Goal: Task Accomplishment & Management: Manage account settings

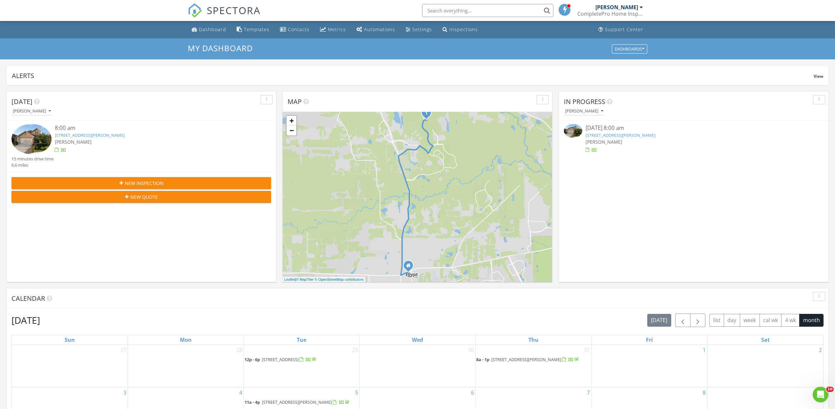
click at [77, 136] on link "138 Vine Mint Dr, Montgomery, TX 77316" at bounding box center [90, 135] width 70 height 6
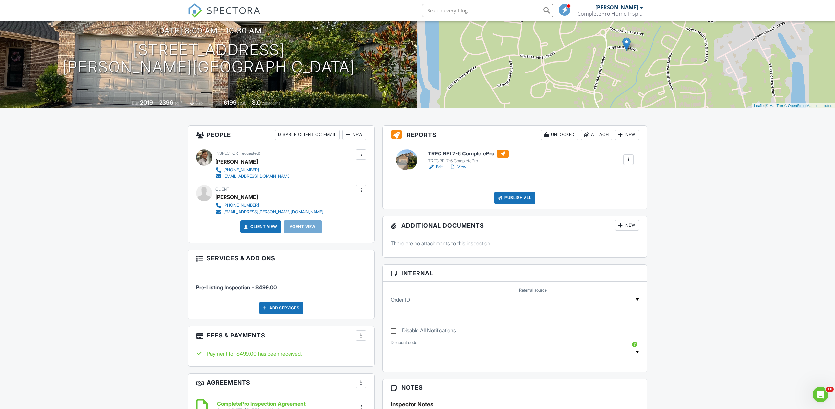
scroll to position [67, 0]
click at [276, 306] on div "Add Services" at bounding box center [281, 308] width 44 height 12
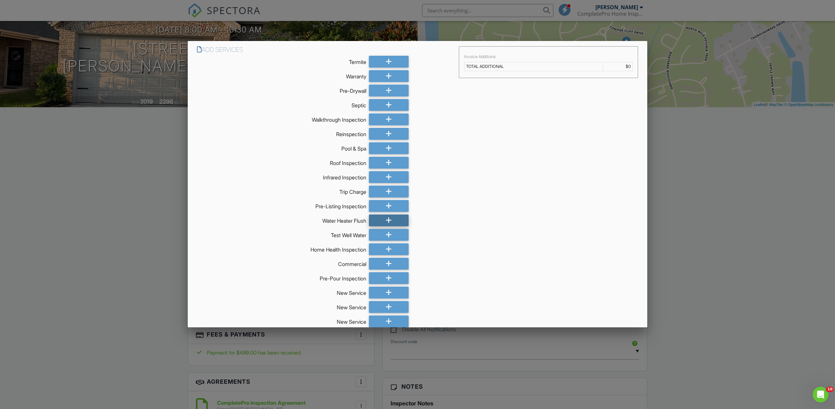
click at [385, 221] on div at bounding box center [389, 221] width 40 height 12
drag, startPoint x: 627, startPoint y: 80, endPoint x: 622, endPoint y: 83, distance: 5.2
click at [621, 80] on td "$139.0" at bounding box center [606, 80] width 54 height 9
click at [435, 221] on div at bounding box center [431, 221] width 40 height 12
click at [736, 194] on div at bounding box center [417, 222] width 835 height 511
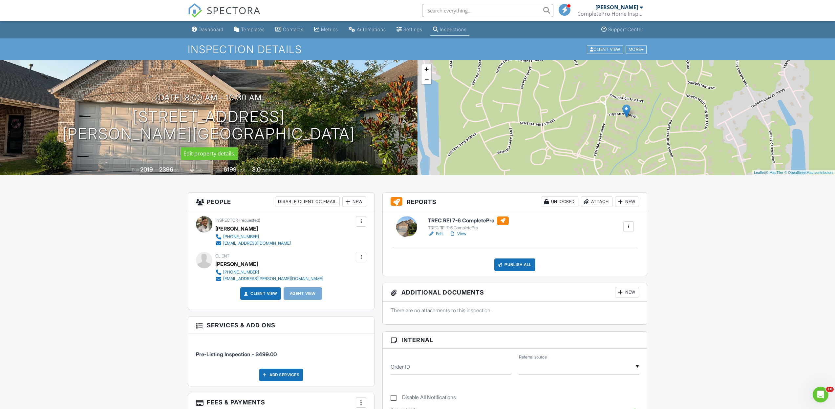
scroll to position [0, 0]
click at [206, 29] on div "Dashboard" at bounding box center [210, 30] width 25 height 6
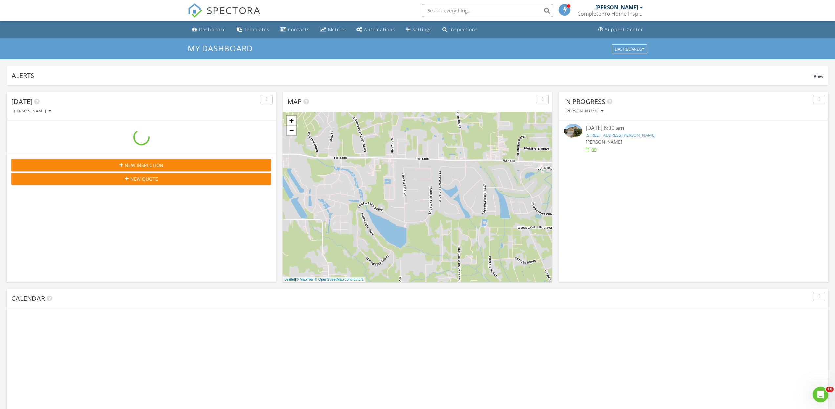
scroll to position [597, 835]
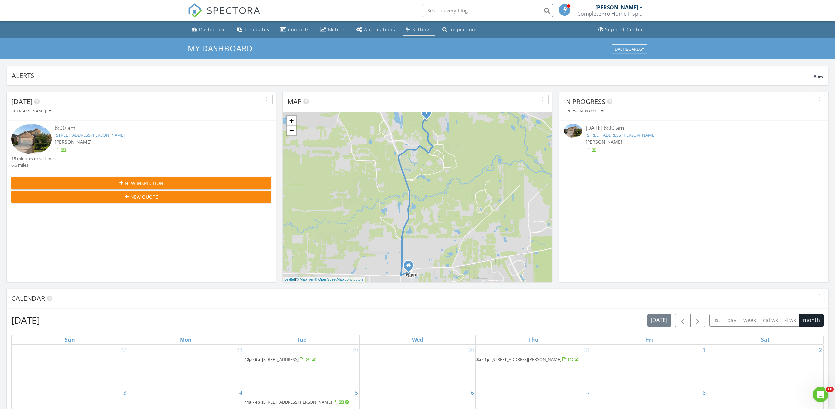
click at [418, 29] on div "Settings" at bounding box center [422, 29] width 20 height 6
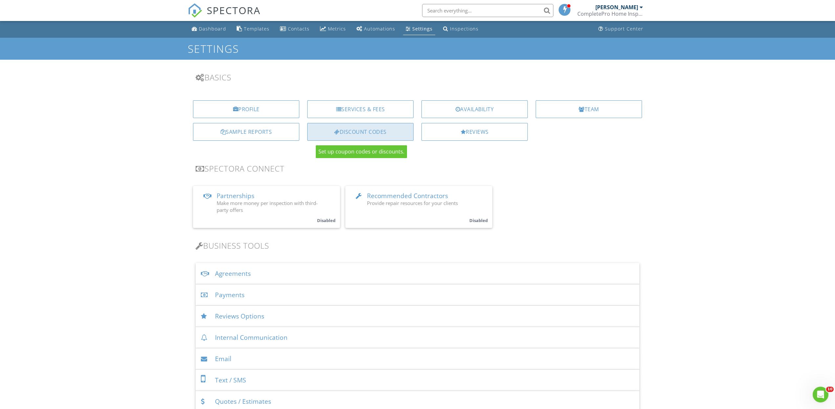
scroll to position [0, 0]
click at [355, 131] on div "Discount Codes" at bounding box center [360, 133] width 106 height 18
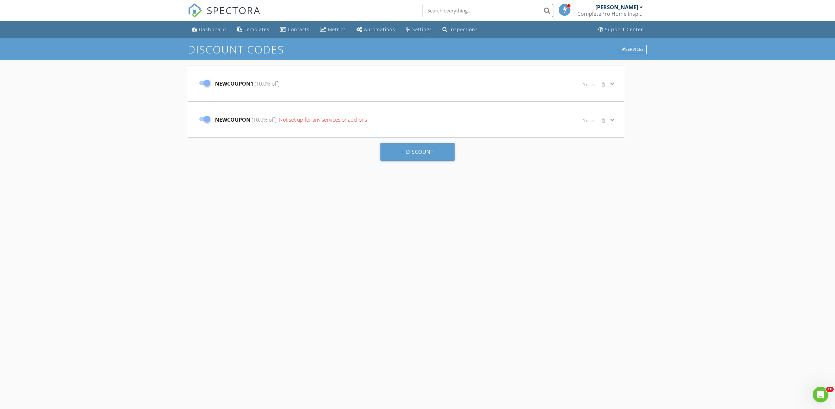
click at [612, 82] on icon "keyboard_arrow_down" at bounding box center [612, 84] width 8 height 8
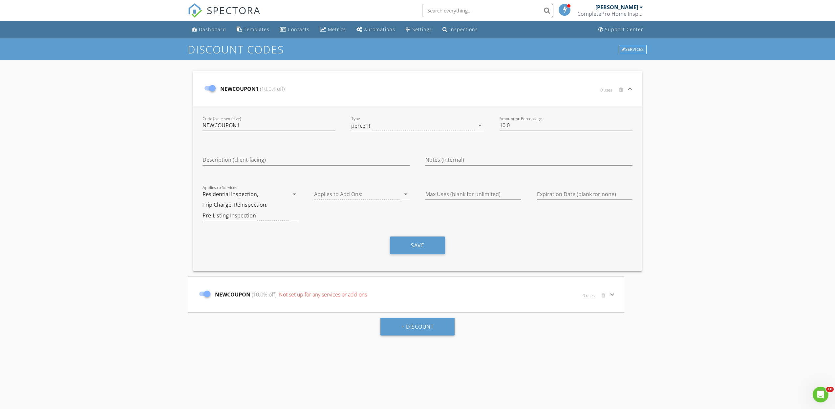
click at [711, 137] on div "Discount Codes Services NEWCOUPON1 (10.0% off) 0 uses keyboard_arrow_down Code …" at bounding box center [417, 242] width 835 height 409
click at [656, 304] on div "Discount Codes Services NEWCOUPON1 (10.0% off) 0 uses keyboard_arrow_down Code …" at bounding box center [417, 242] width 835 height 409
click at [420, 245] on button "Save" at bounding box center [417, 246] width 55 height 18
click at [211, 30] on div "Dashboard" at bounding box center [212, 29] width 27 height 6
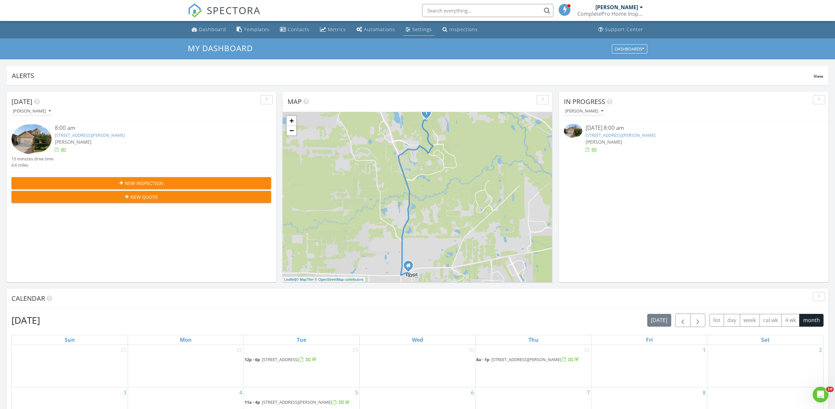
click at [416, 29] on div "Settings" at bounding box center [422, 29] width 20 height 6
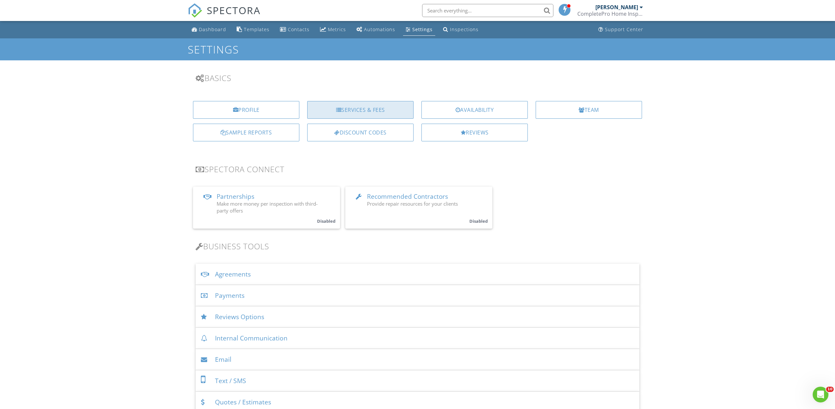
click at [358, 110] on div "Services & Fees" at bounding box center [360, 110] width 106 height 18
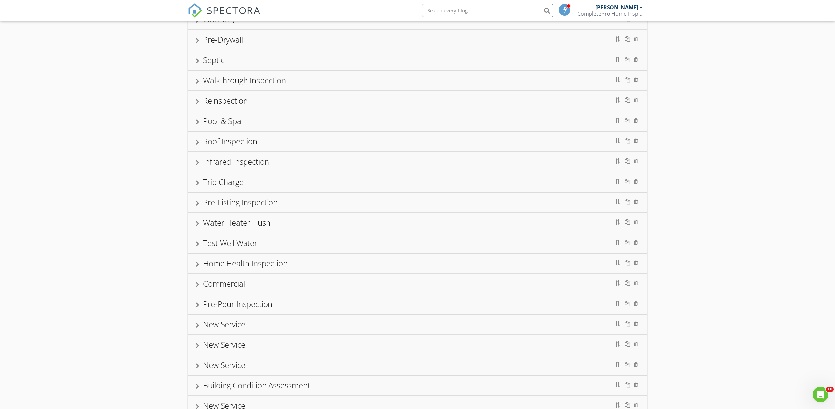
scroll to position [76, 0]
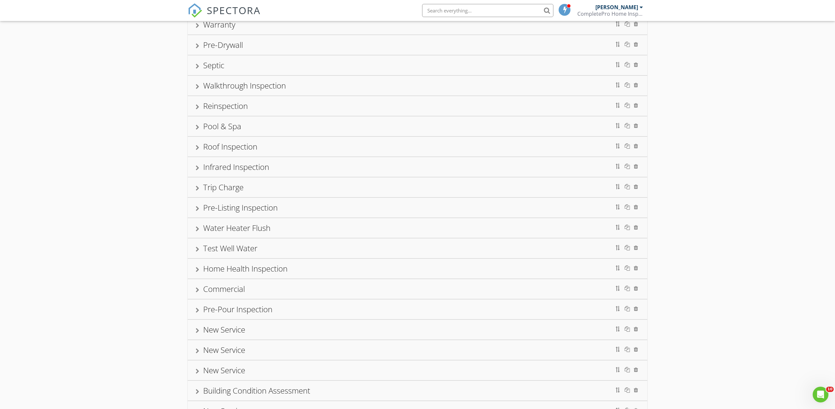
click at [197, 229] on div at bounding box center [198, 228] width 4 height 5
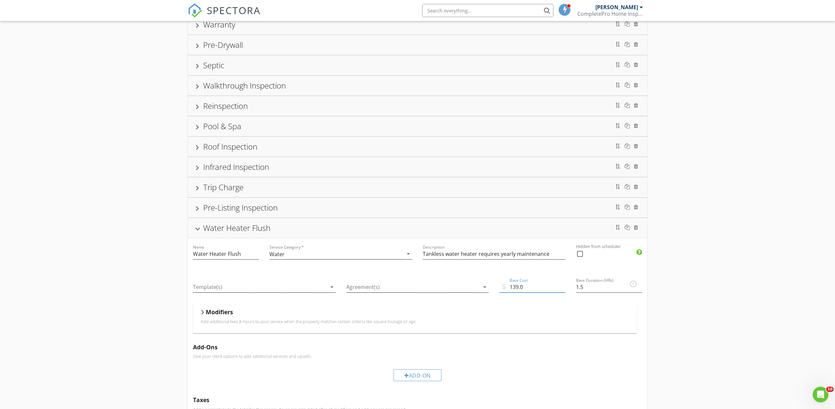
drag, startPoint x: 518, startPoint y: 287, endPoint x: 514, endPoint y: 287, distance: 4.6
click at [514, 287] on input "139.0" at bounding box center [532, 287] width 66 height 11
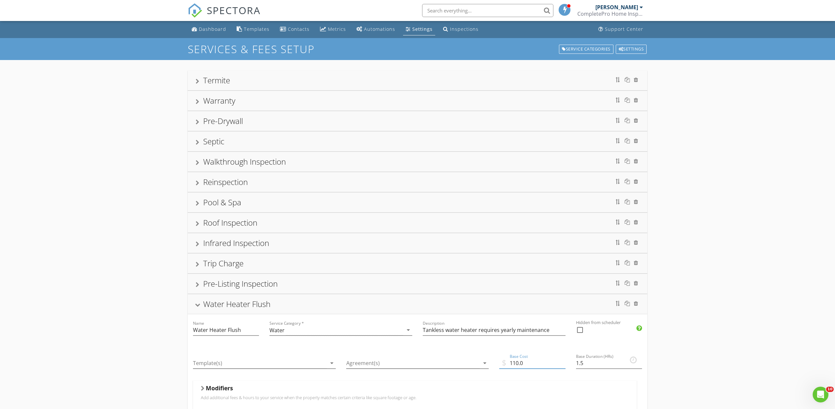
scroll to position [1, 0]
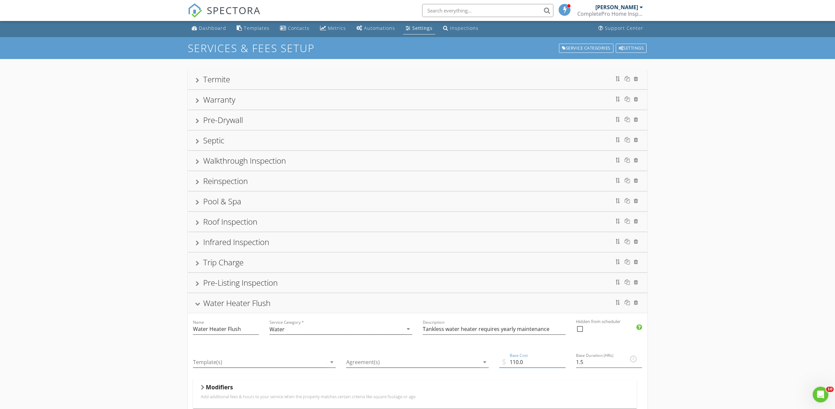
type input "110.0"
click at [413, 28] on div "Settings" at bounding box center [422, 28] width 20 height 6
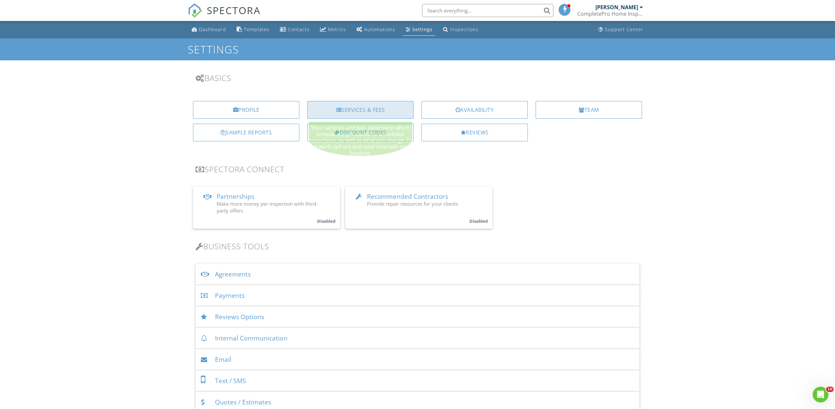
click at [367, 112] on div "Services & Fees" at bounding box center [360, 110] width 106 height 18
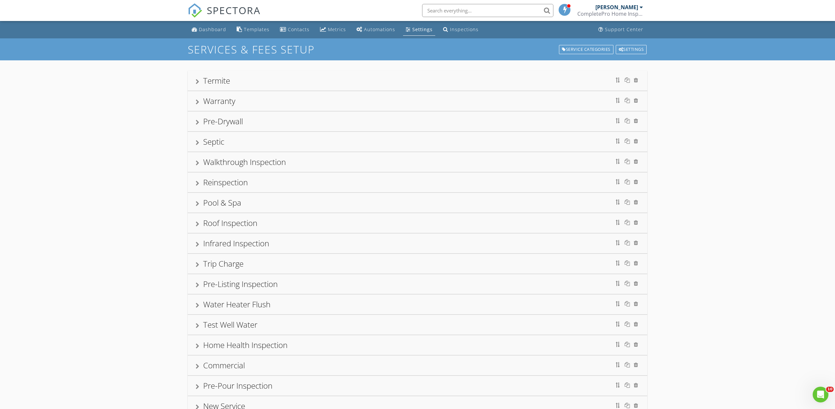
click at [200, 305] on div "Water Heater Flush" at bounding box center [418, 305] width 444 height 12
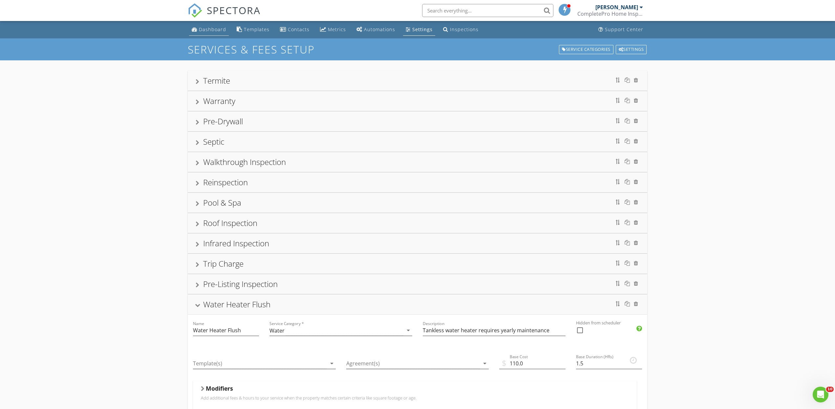
click at [208, 31] on div "Dashboard" at bounding box center [212, 29] width 27 height 6
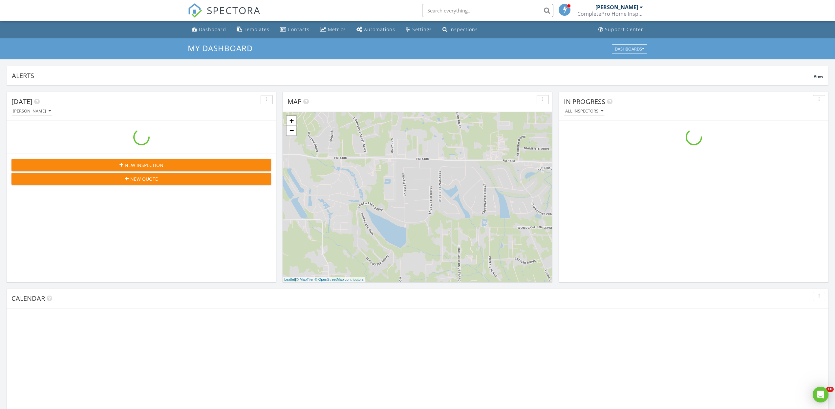
scroll to position [597, 835]
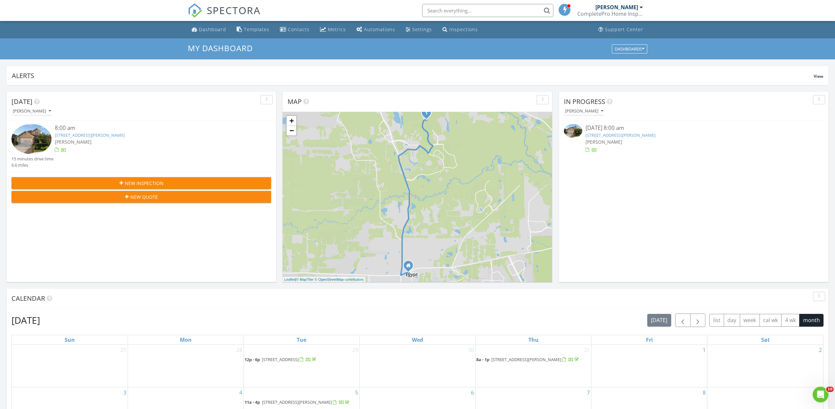
click at [80, 135] on link "[STREET_ADDRESS][PERSON_NAME]" at bounding box center [90, 135] width 70 height 6
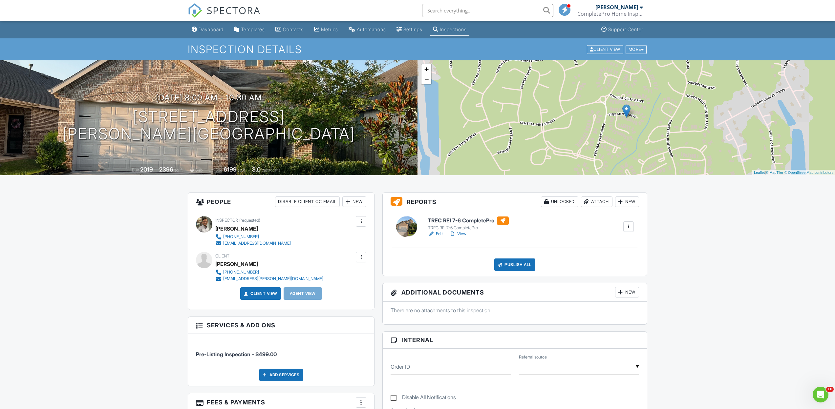
click at [277, 372] on div "Add Services" at bounding box center [281, 375] width 44 height 12
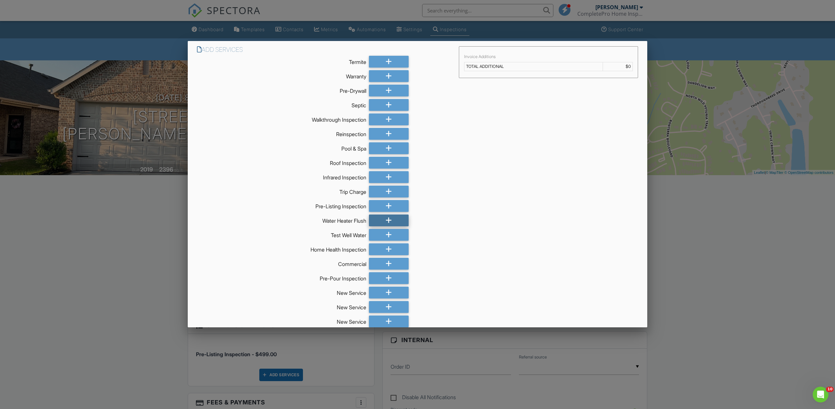
click at [384, 222] on div at bounding box center [389, 221] width 40 height 12
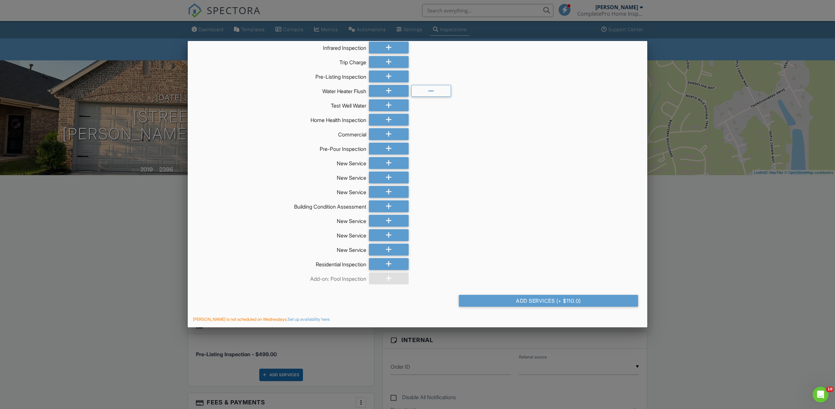
scroll to position [130, 0]
click at [538, 301] on div "Add Services (+ $110.0)" at bounding box center [548, 301] width 179 height 12
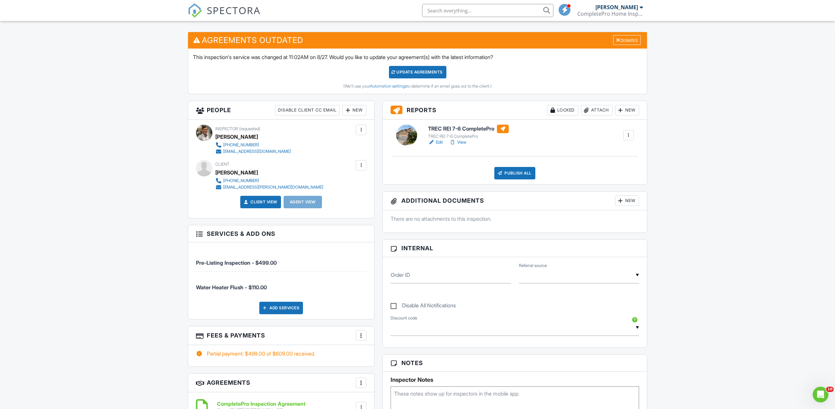
scroll to position [157, 0]
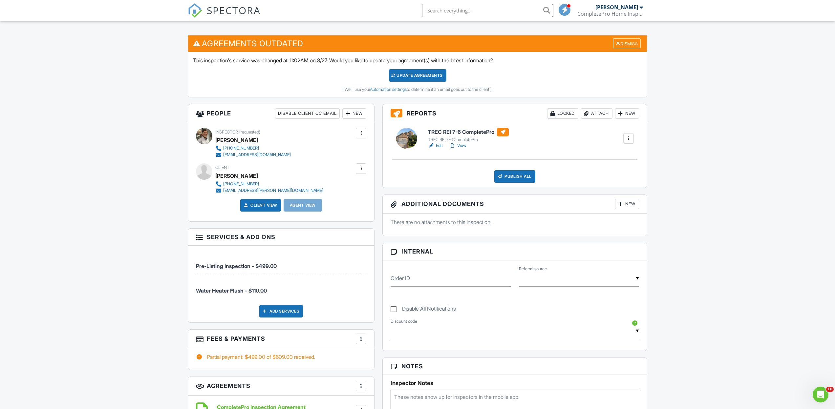
click at [441, 145] on link "Edit" at bounding box center [435, 145] width 15 height 7
